Goal: Check status: Check status

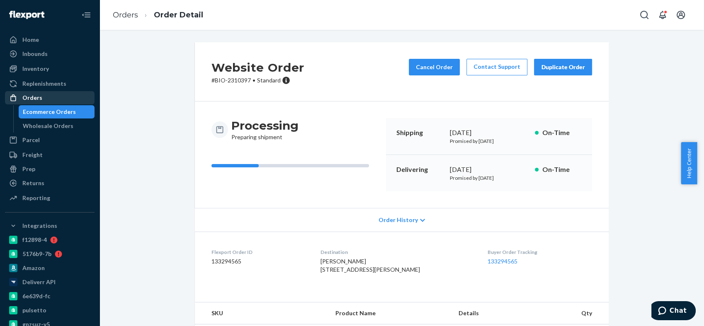
click at [53, 102] on div "Orders" at bounding box center [50, 98] width 88 height 12
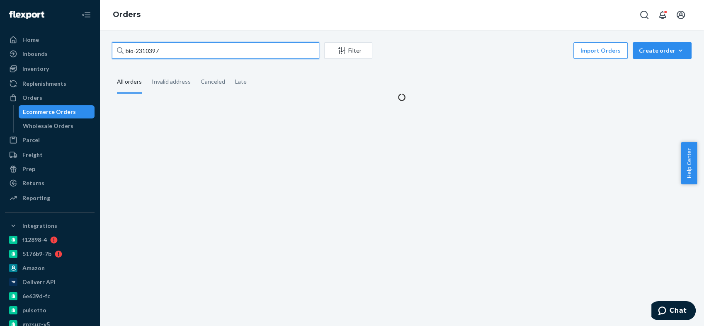
click at [143, 54] on input "bio-2310397" at bounding box center [215, 50] width 207 height 17
paste input "1400510"
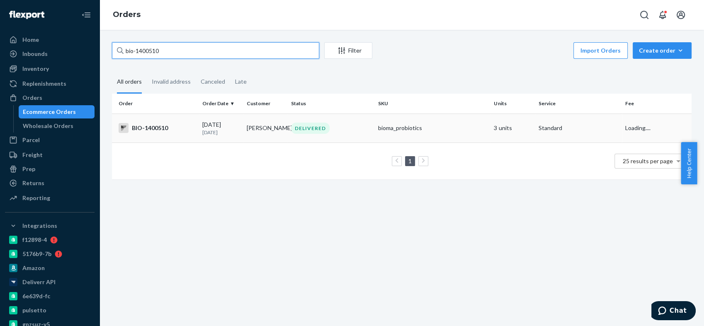
type input "bio-1400510"
click at [160, 126] on div "BIO-1400510" at bounding box center [157, 128] width 77 height 10
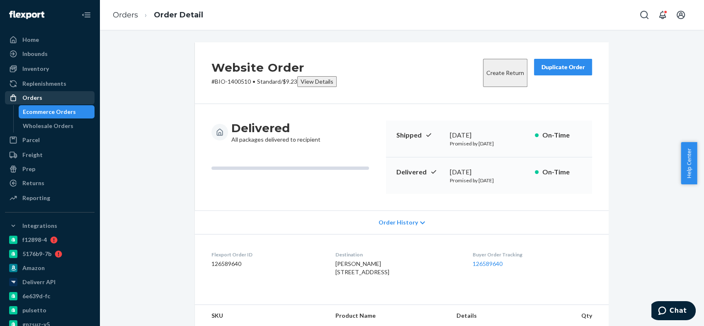
click at [54, 97] on div "Orders" at bounding box center [50, 98] width 88 height 12
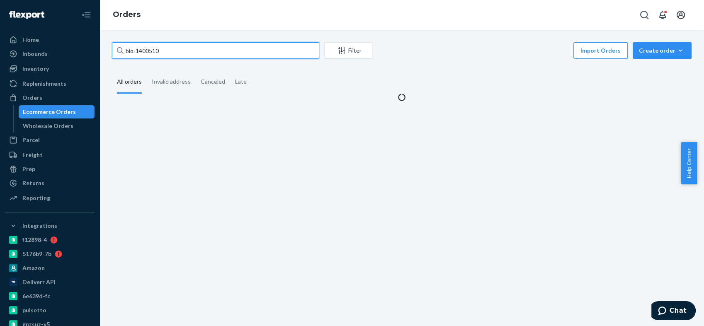
click at [155, 53] on input "bio-1400510" at bounding box center [215, 50] width 207 height 17
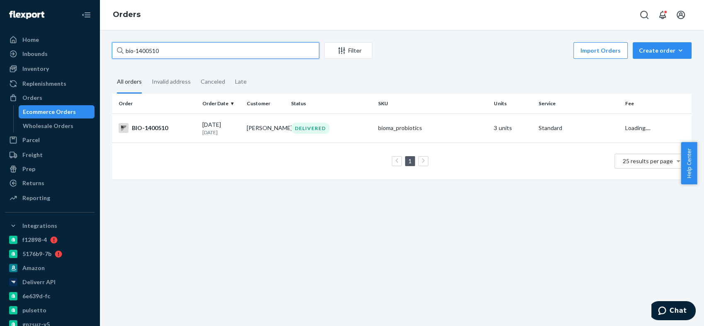
paste input "644853"
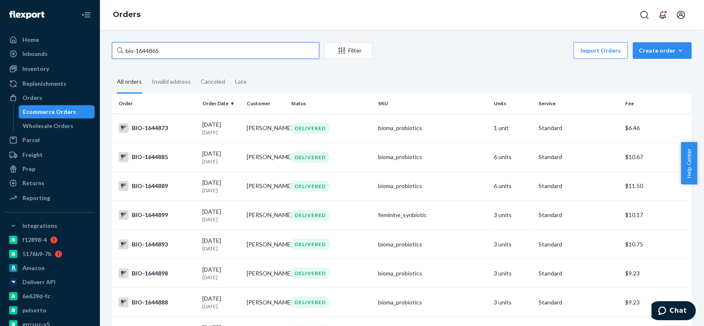
click at [162, 51] on input "bio-1644865" at bounding box center [215, 50] width 207 height 17
click at [149, 49] on input "bio-1644865" at bounding box center [215, 50] width 207 height 17
paste input "53"
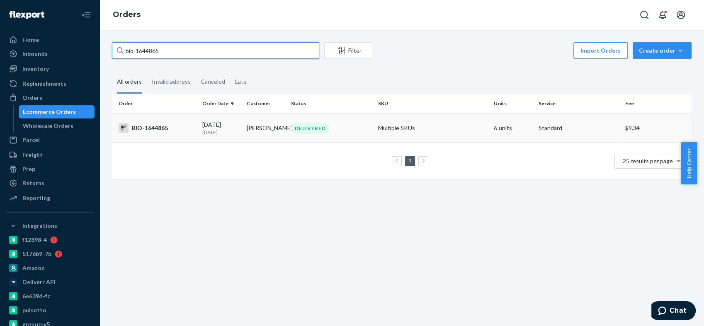
type input "bio-1644865"
click at [152, 126] on div "BIO-1644865" at bounding box center [157, 128] width 77 height 10
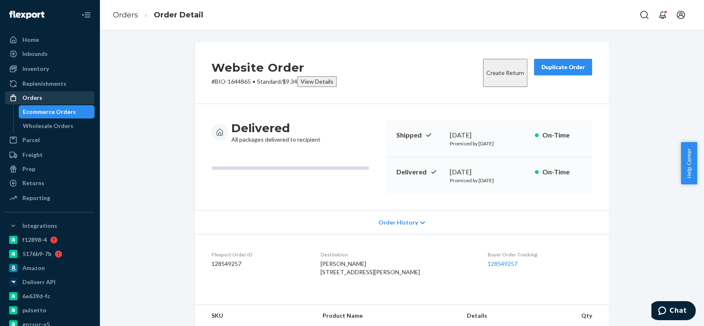
click at [50, 98] on div "Orders" at bounding box center [50, 98] width 88 height 12
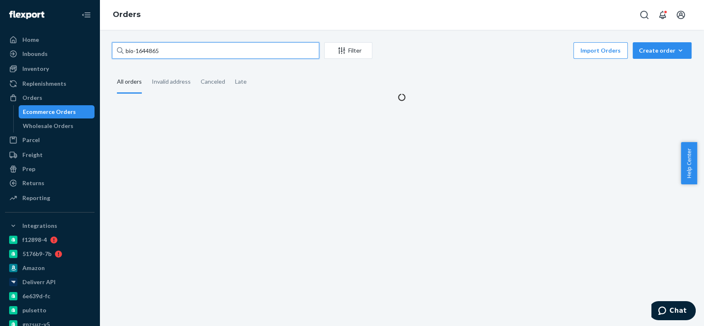
drag, startPoint x: 149, startPoint y: 54, endPoint x: 119, endPoint y: 53, distance: 29.9
click at [119, 53] on div "bio-1644865" at bounding box center [215, 50] width 207 height 17
paste input "BIO-IN-15242"
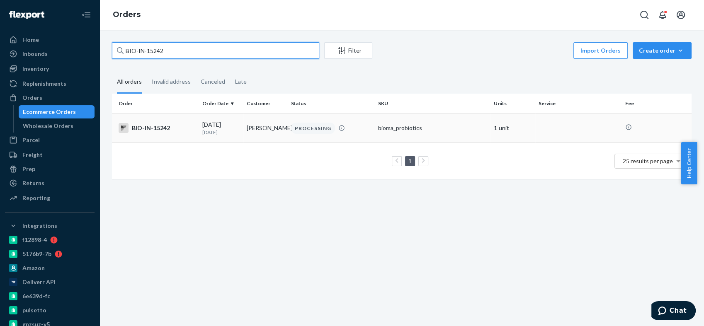
type input "BIO-IN-15242"
click at [145, 128] on div "BIO-IN-15242" at bounding box center [157, 128] width 77 height 10
